Goal: Task Accomplishment & Management: Manage account settings

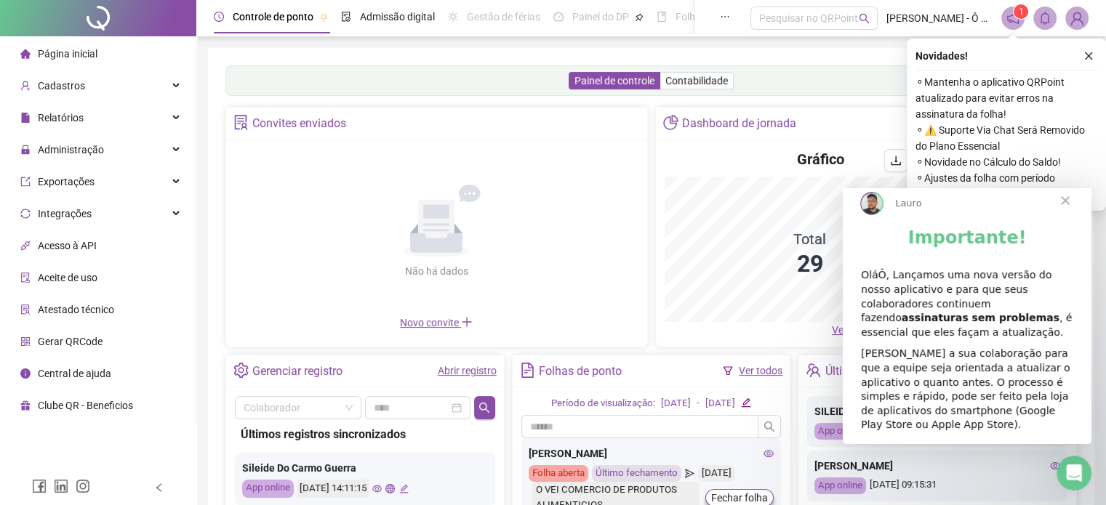
click at [1069, 213] on span "Close" at bounding box center [1065, 200] width 52 height 52
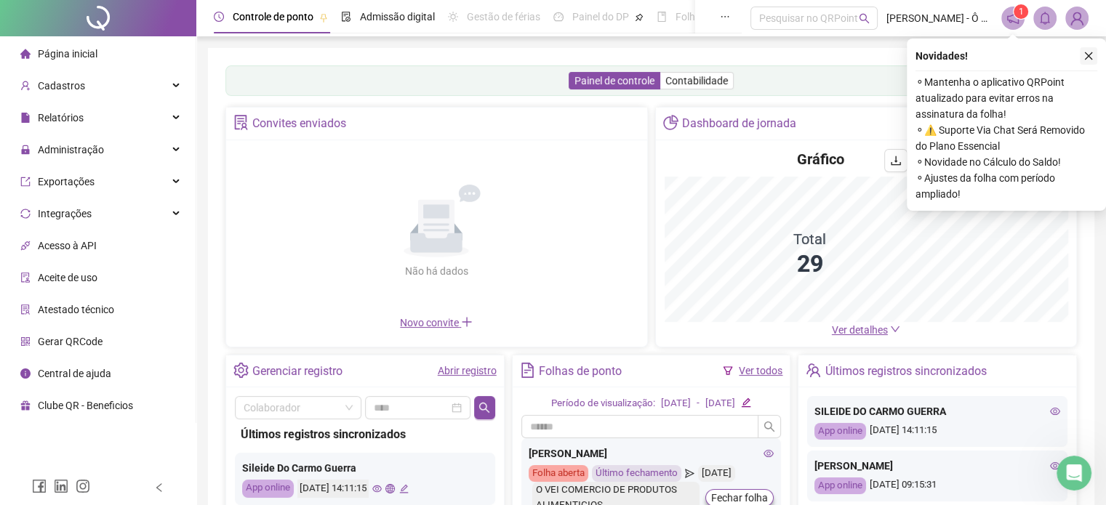
click at [1091, 52] on icon "close" at bounding box center [1088, 56] width 10 height 10
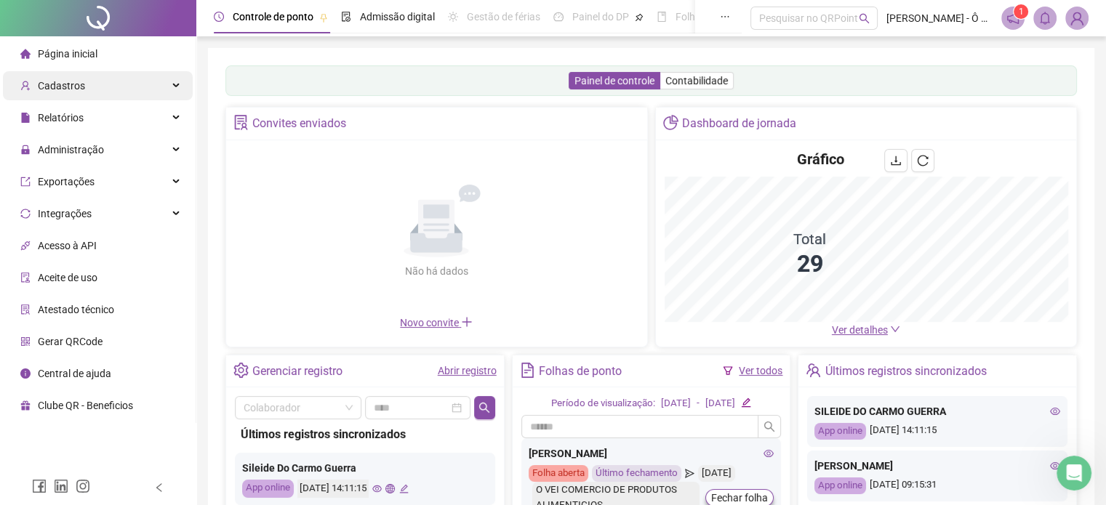
click at [93, 87] on div "Cadastros" at bounding box center [98, 85] width 190 height 29
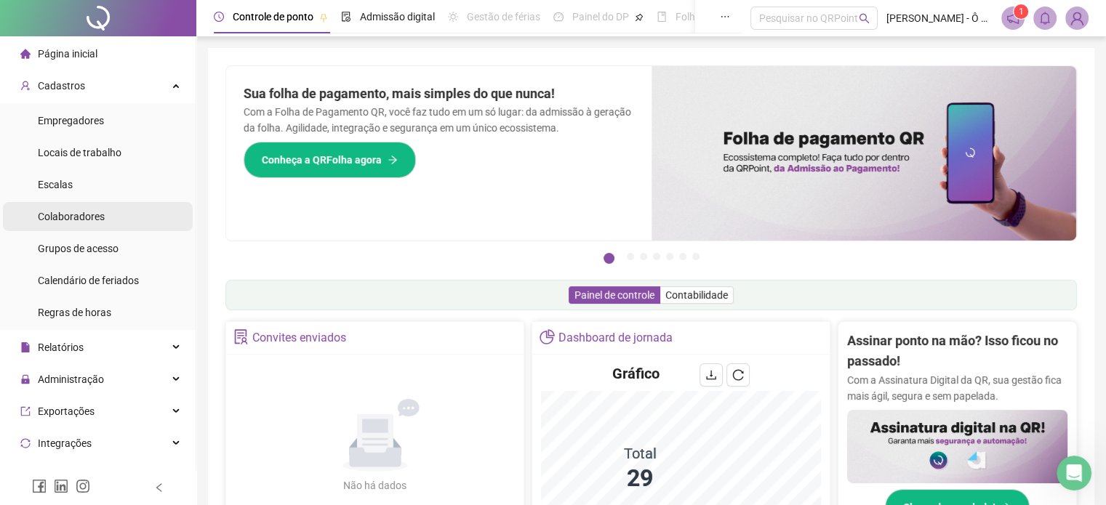
click at [73, 226] on div "Colaboradores" at bounding box center [71, 216] width 67 height 29
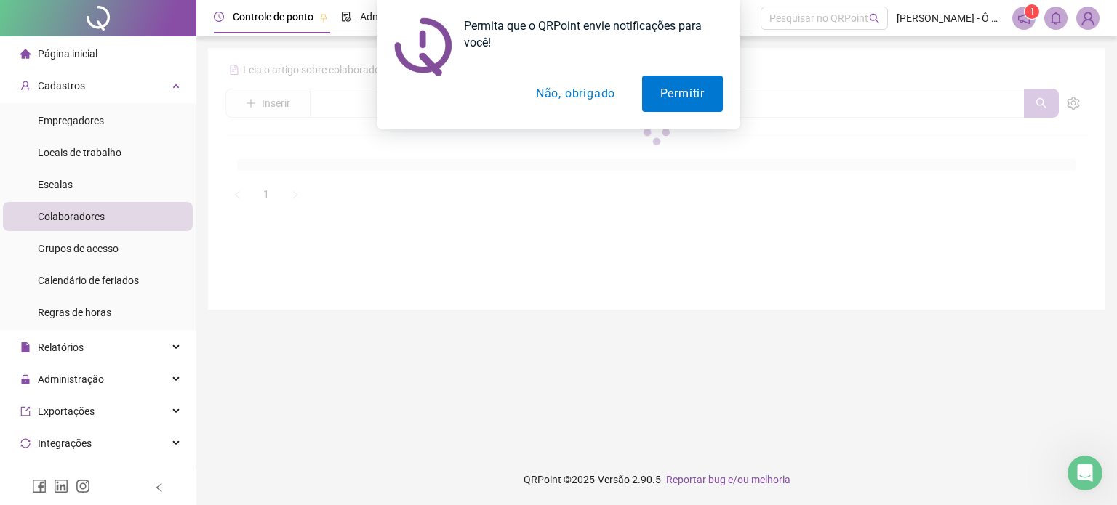
click at [600, 101] on button "Não, obrigado" at bounding box center [576, 94] width 116 height 36
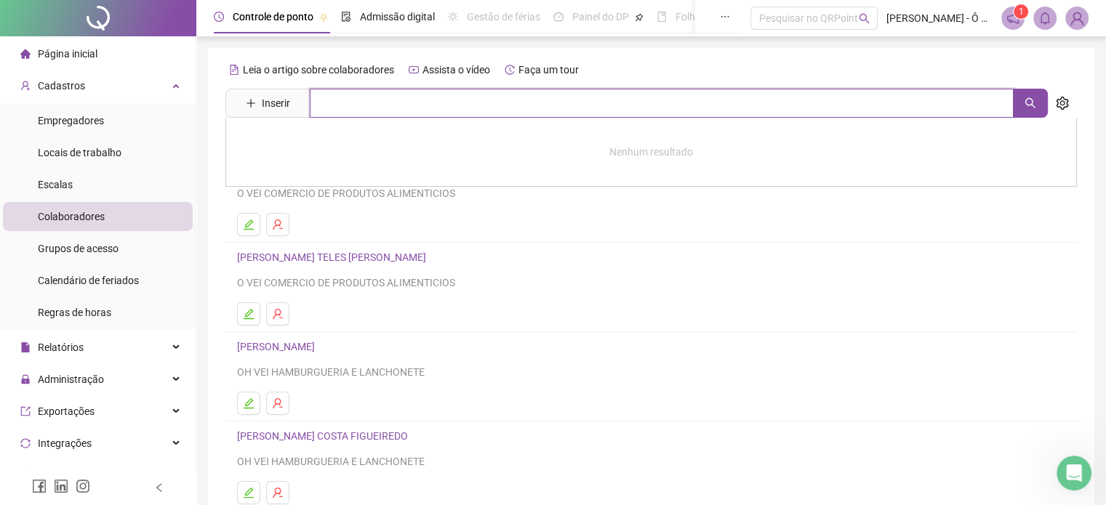
click at [352, 98] on input "text" at bounding box center [662, 103] width 704 height 29
type input "*****"
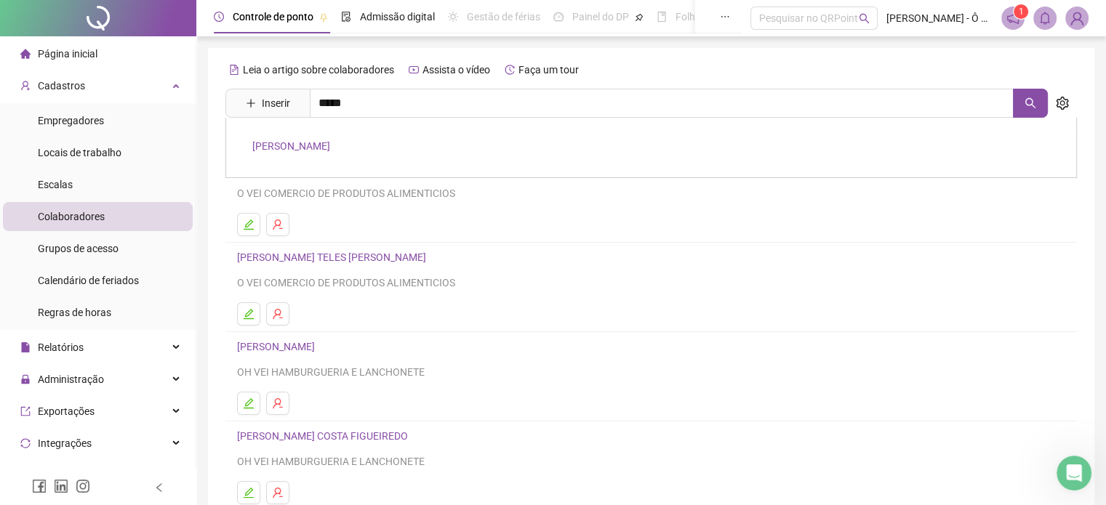
click at [330, 145] on link "LUIS FELIPE OLIVEIRA DA SILVA" at bounding box center [291, 146] width 78 height 12
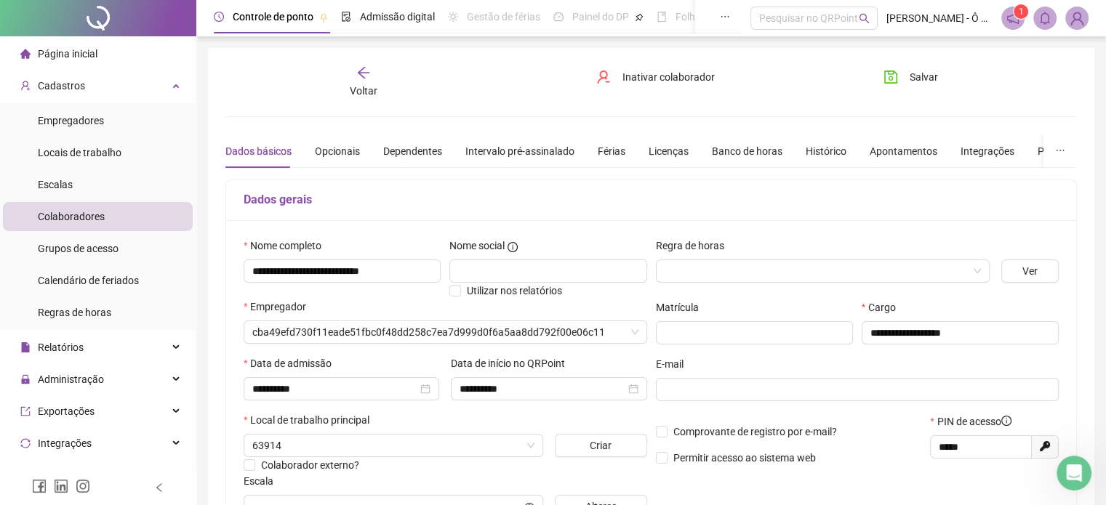
type input "**********"
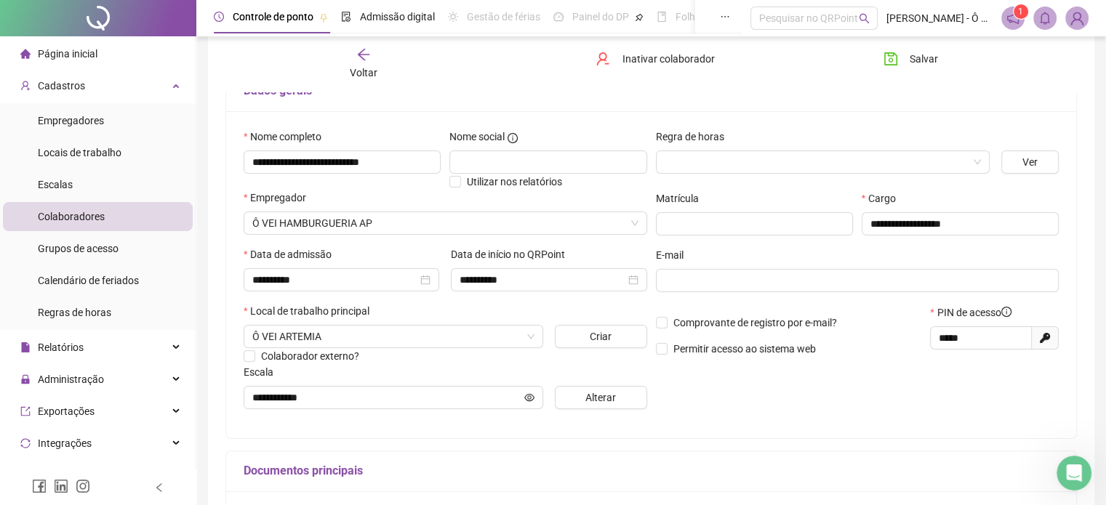
scroll to position [145, 0]
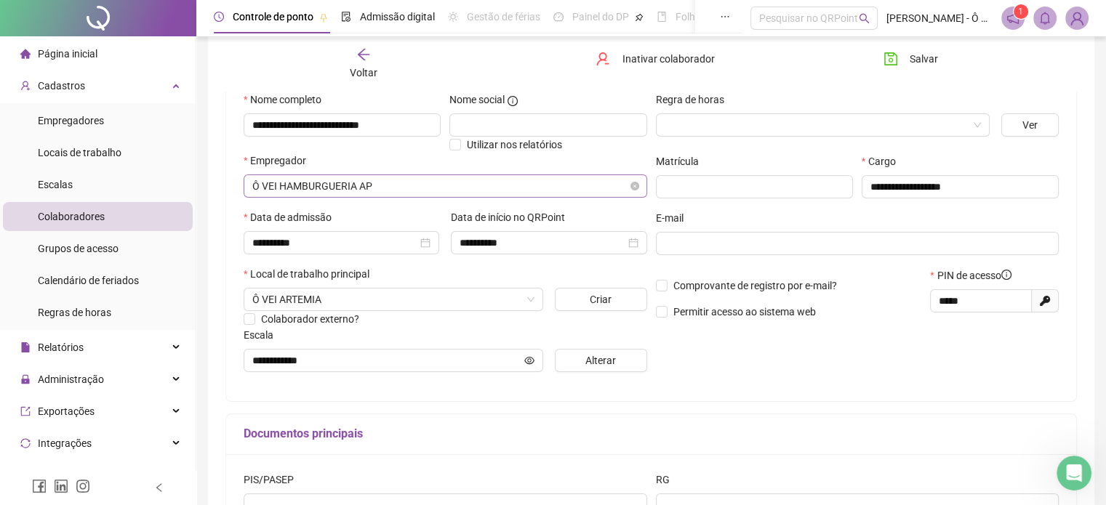
click at [474, 189] on span "Ô VEI HAMBURGUERIA AP" at bounding box center [445, 186] width 386 height 22
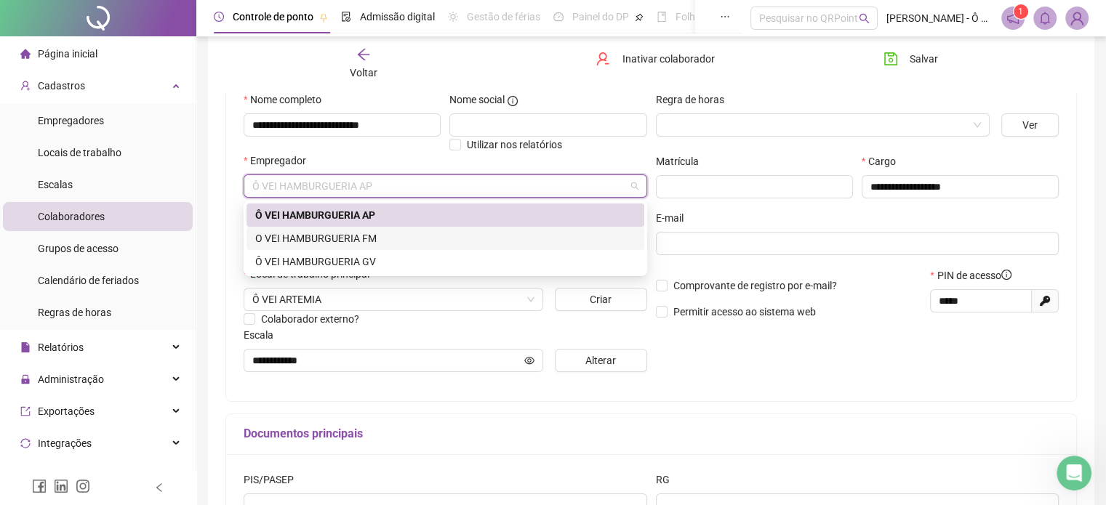
click at [378, 242] on div "O VEI HAMBURGUERIA FM" at bounding box center [445, 238] width 380 height 16
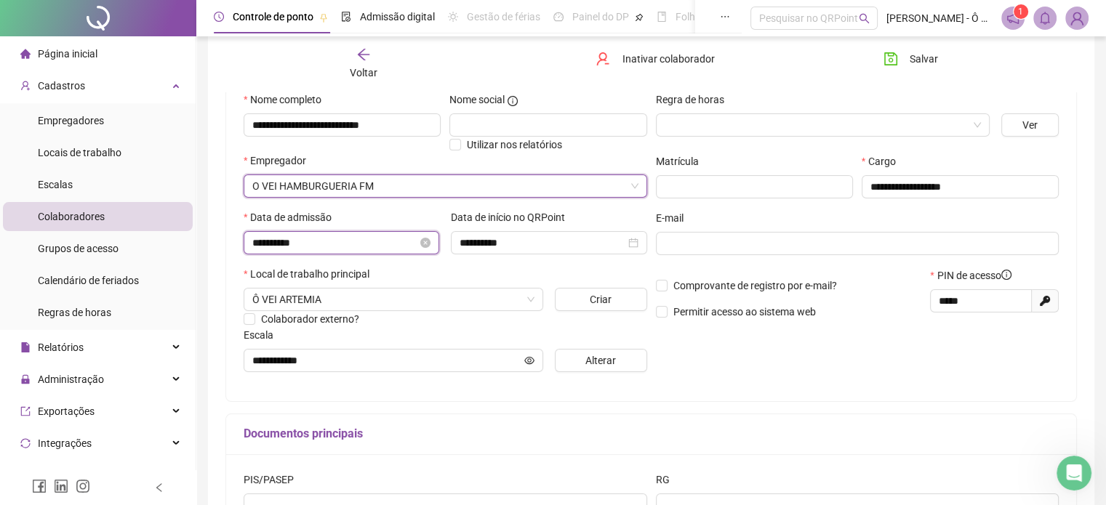
click at [411, 246] on input "**********" at bounding box center [334, 243] width 165 height 16
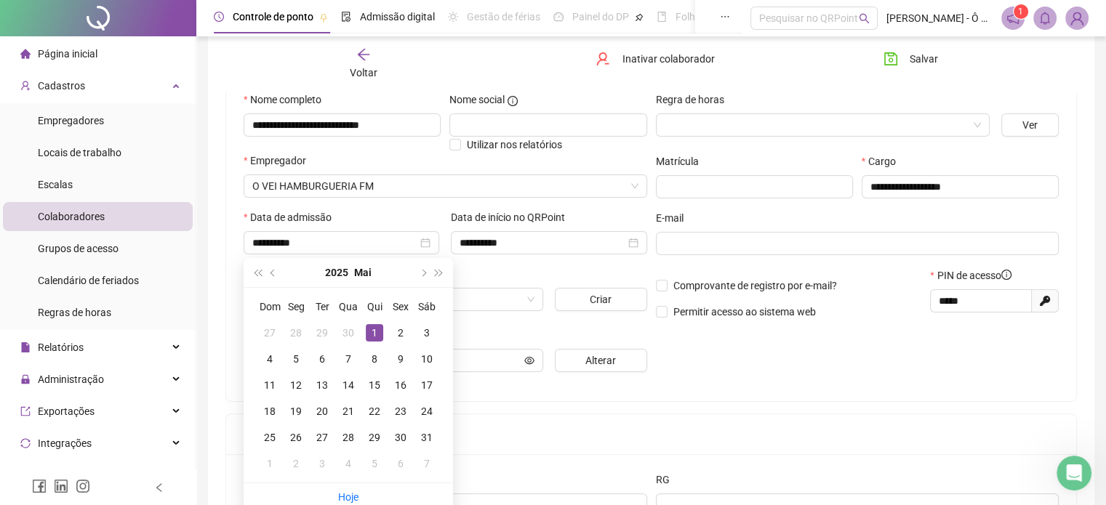
click at [488, 267] on div "Local de trabalho principal" at bounding box center [446, 277] width 404 height 22
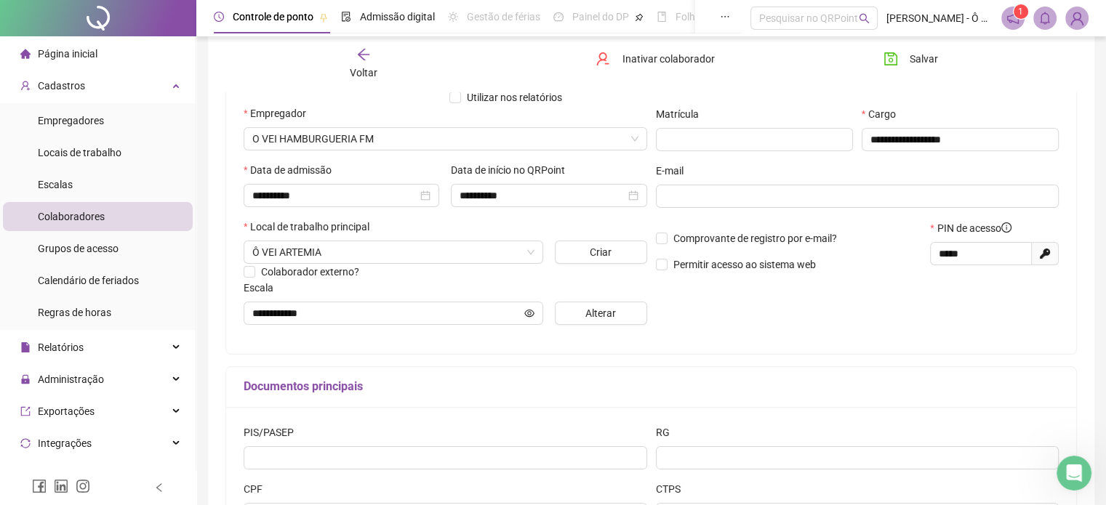
scroll to position [218, 0]
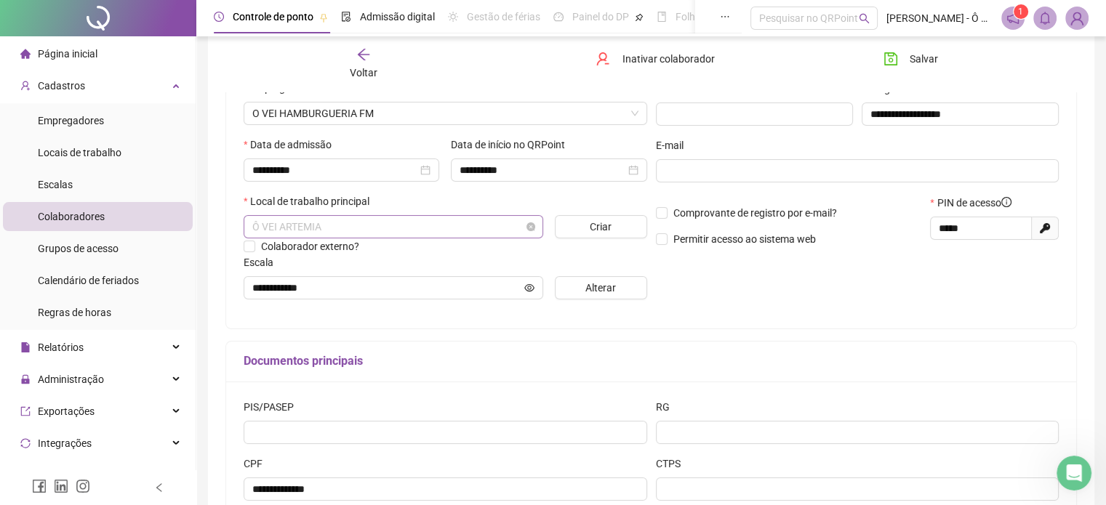
click at [394, 225] on span "Ô VEI ARTEMIA" at bounding box center [393, 227] width 282 height 22
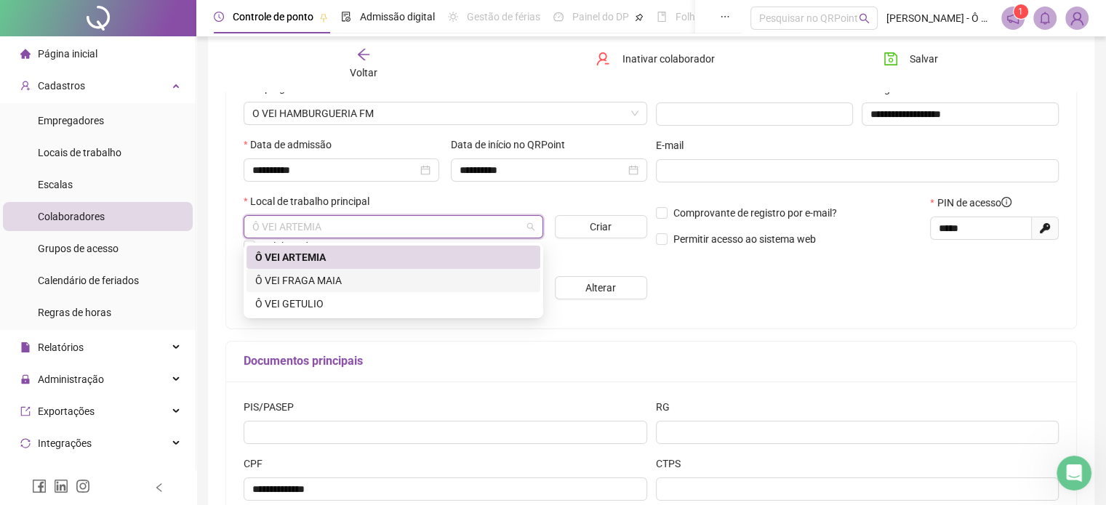
click at [358, 286] on div "Ô VEI FRAGA MAIA" at bounding box center [393, 281] width 276 height 16
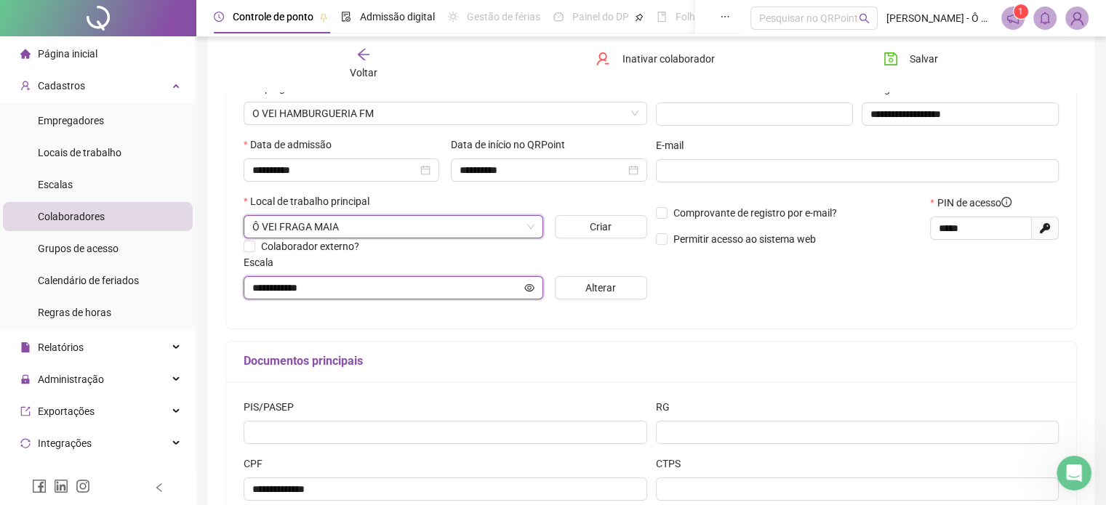
click at [392, 287] on input "**********" at bounding box center [386, 288] width 269 height 16
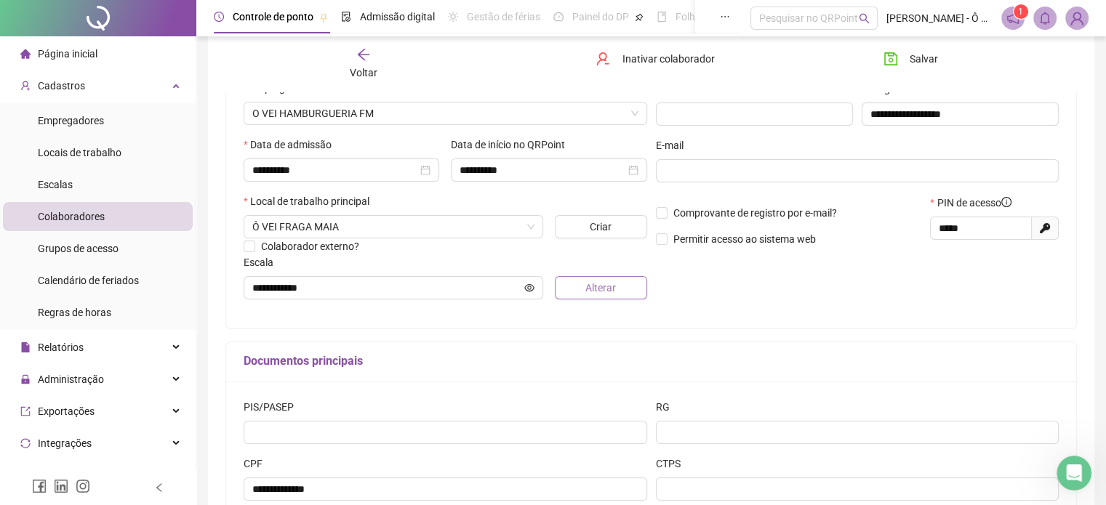
click at [630, 293] on button "Alterar" at bounding box center [601, 287] width 92 height 23
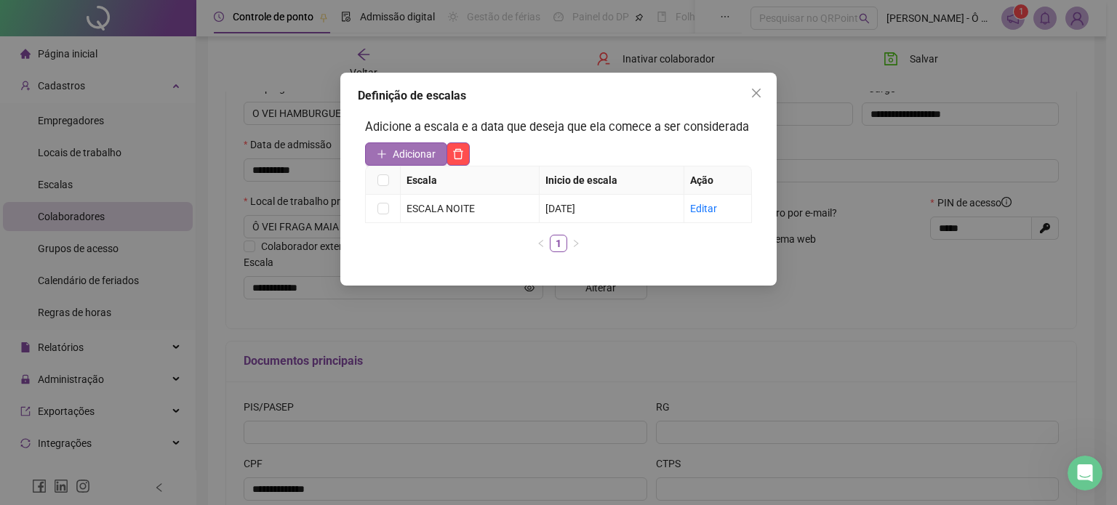
click at [414, 151] on span "Adicionar" at bounding box center [414, 154] width 43 height 16
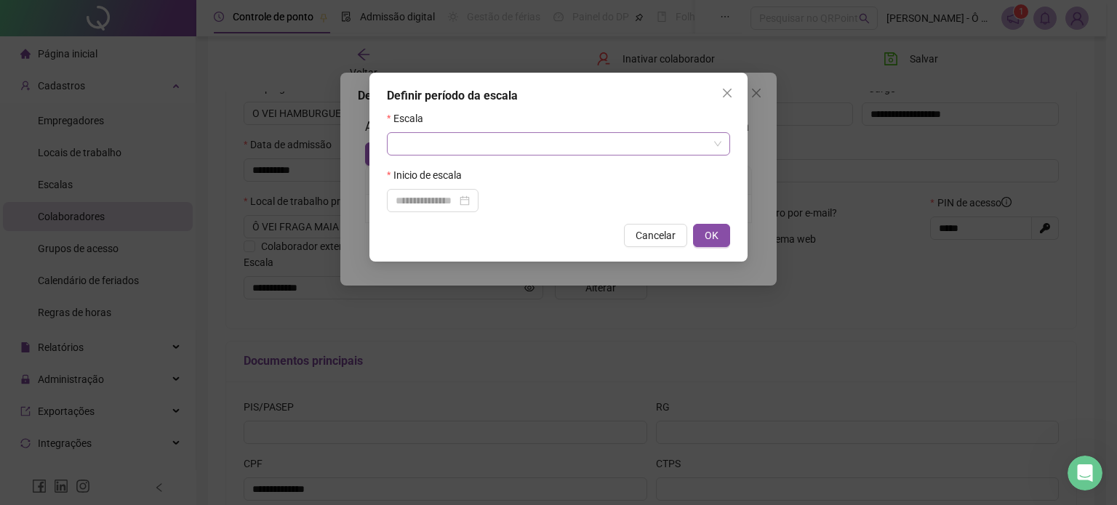
click at [430, 148] on input "search" at bounding box center [552, 144] width 313 height 22
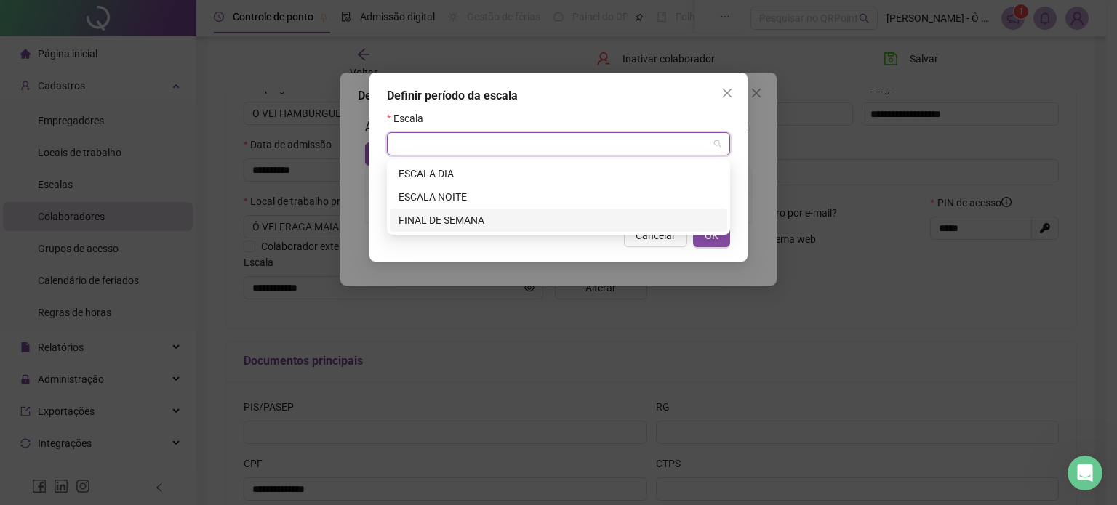
click at [450, 216] on div "FINAL DE SEMANA" at bounding box center [558, 220] width 320 height 16
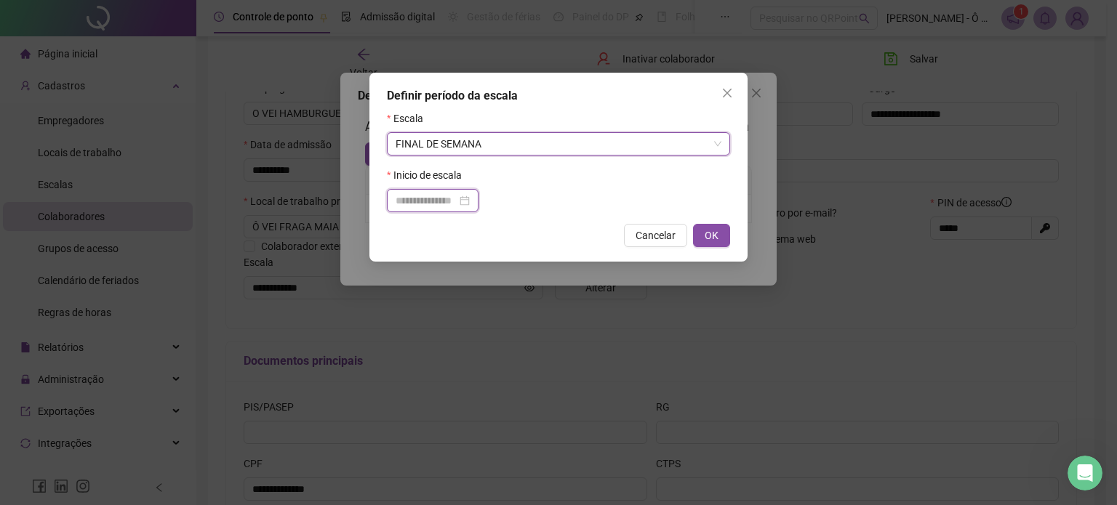
click at [457, 204] on input at bounding box center [426, 201] width 61 height 16
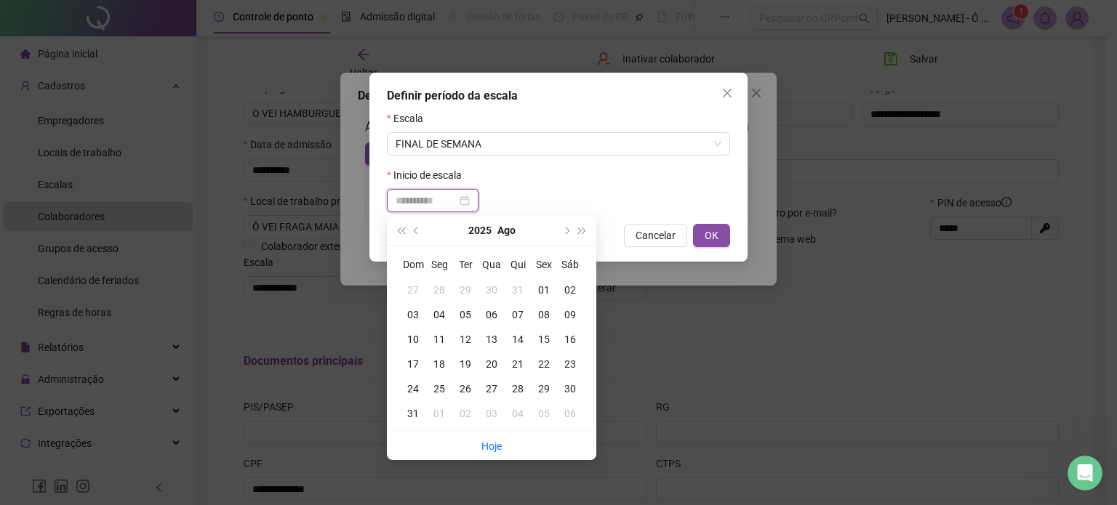
type input "**********"
click at [436, 366] on div "18" at bounding box center [439, 364] width 26 height 16
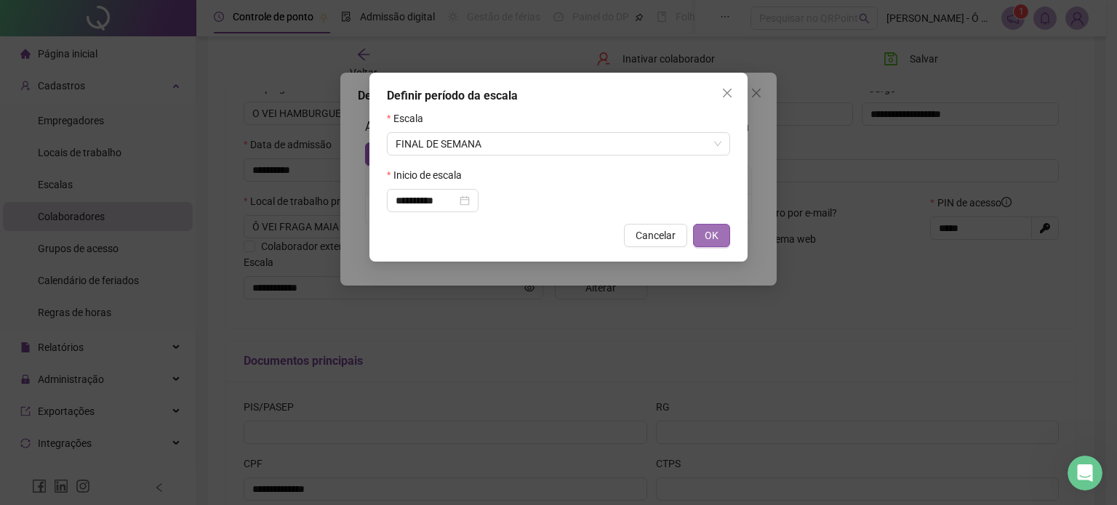
click at [713, 241] on span "OK" at bounding box center [712, 236] width 14 height 16
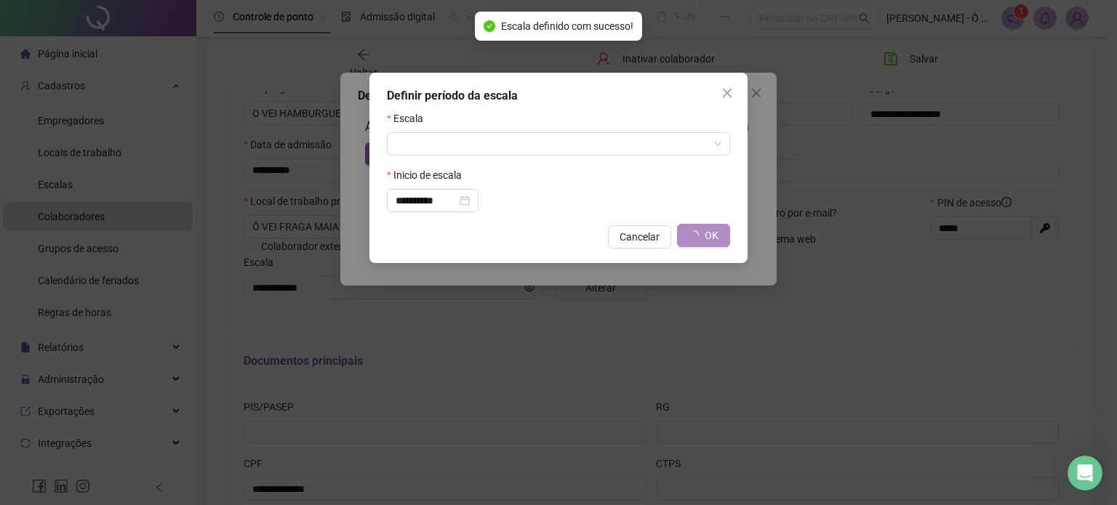
type input "**********"
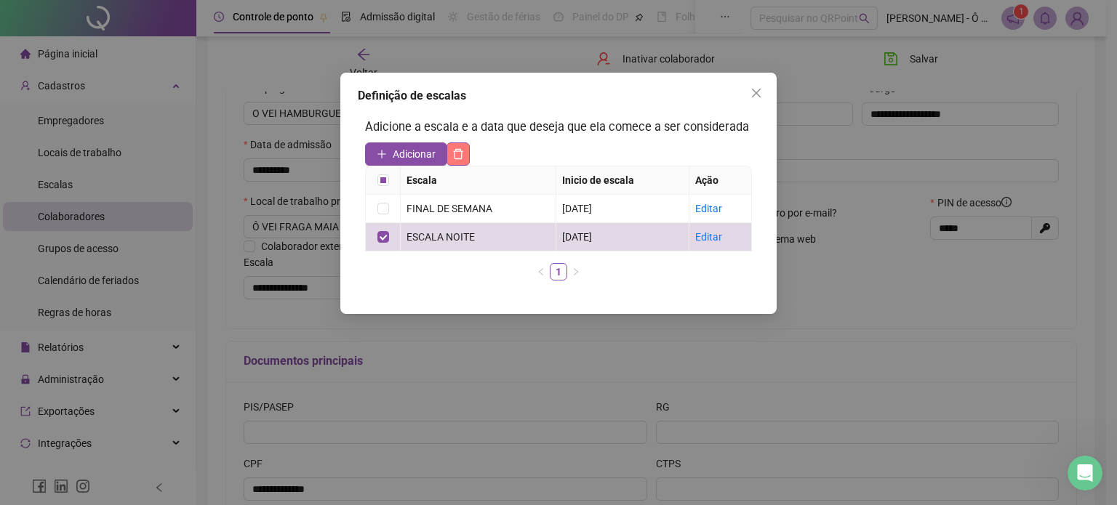
click at [459, 153] on icon "delete" at bounding box center [458, 154] width 12 height 12
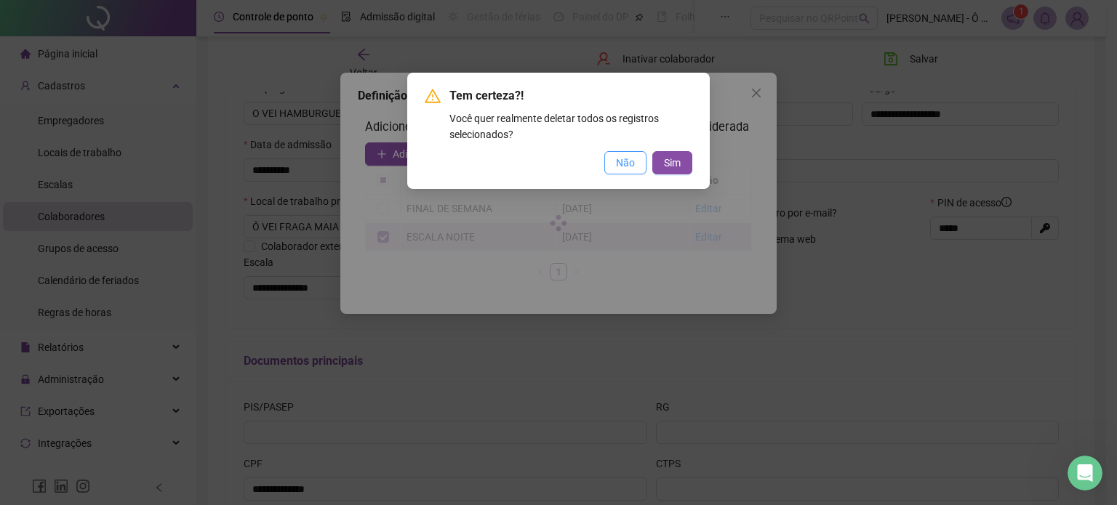
click at [627, 166] on span "Não" at bounding box center [625, 163] width 19 height 16
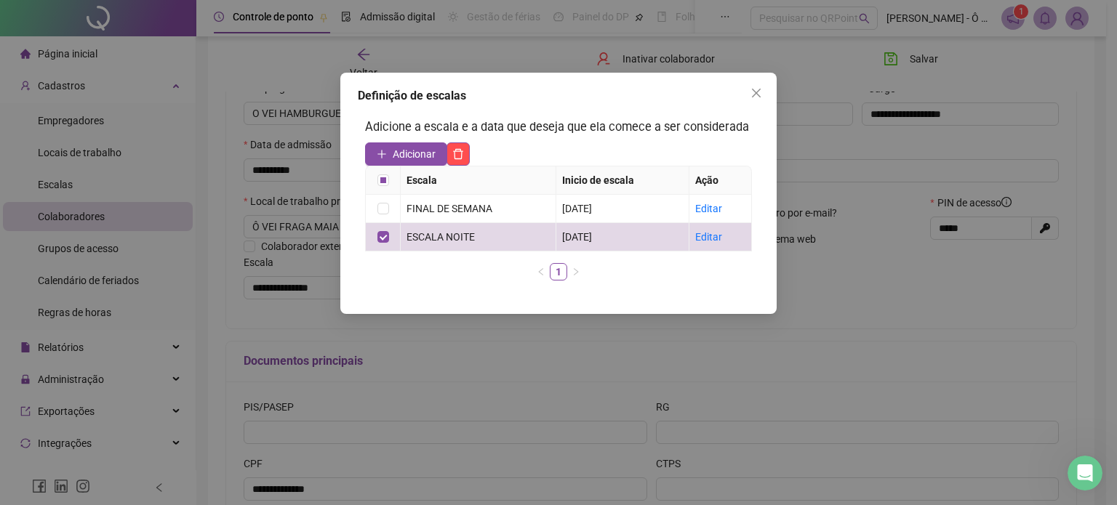
click at [571, 138] on div "Adicione a escala e a data que deseja que ela comece a ser considerada Adiciona…" at bounding box center [558, 205] width 401 height 189
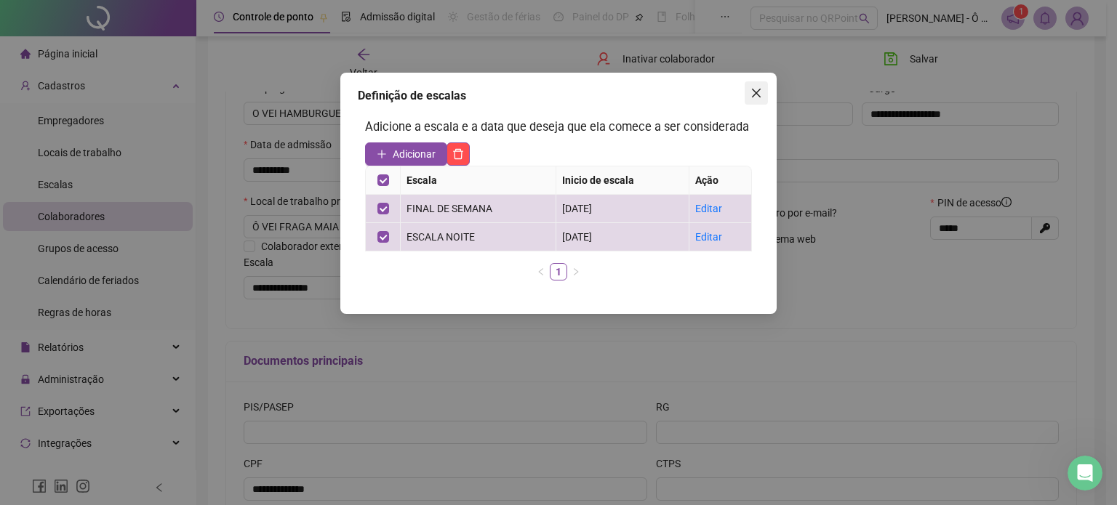
click at [758, 95] on icon "close" at bounding box center [756, 93] width 9 height 9
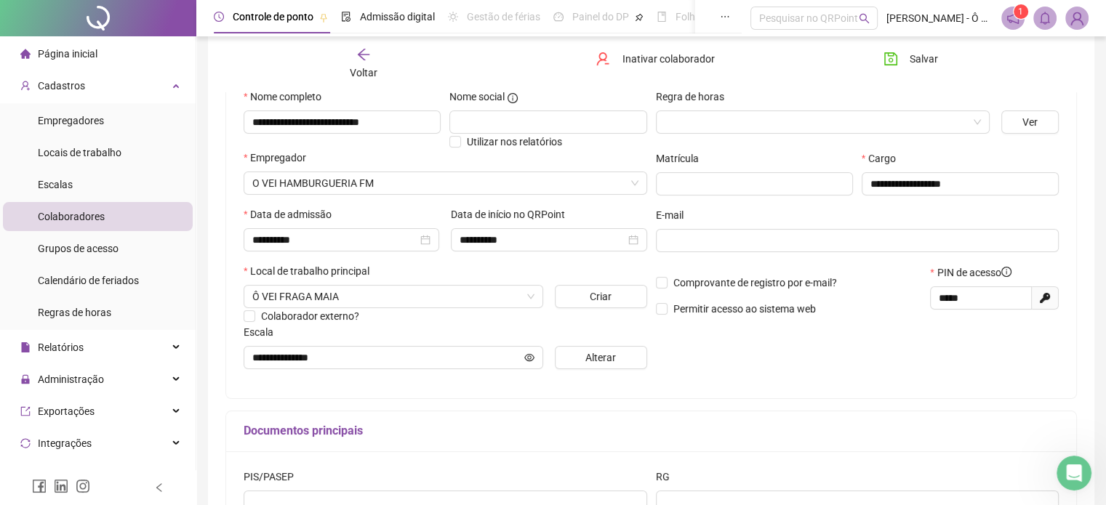
scroll to position [145, 0]
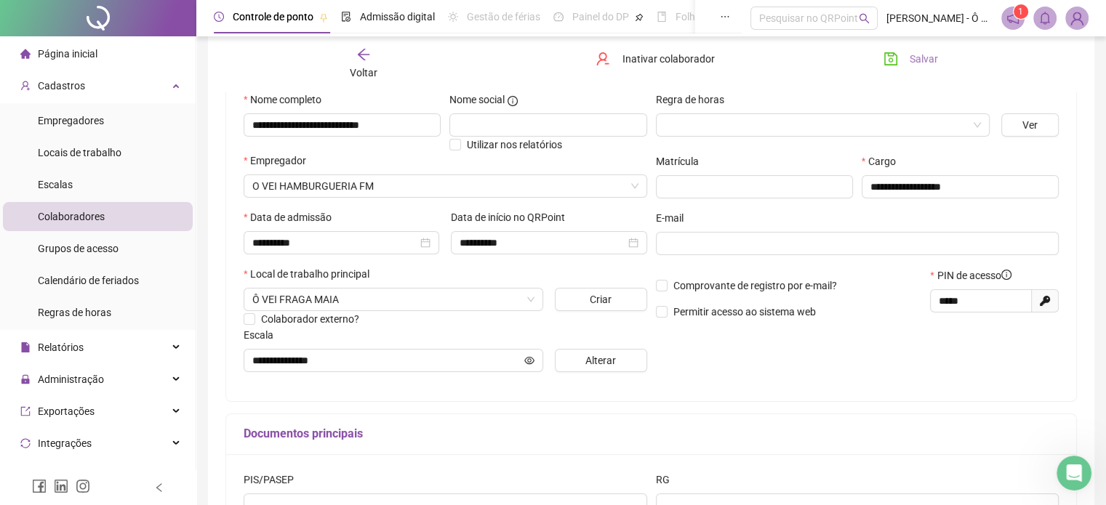
click at [916, 51] on span "Salvar" at bounding box center [924, 59] width 28 height 16
